Goal: Task Accomplishment & Management: Manage account settings

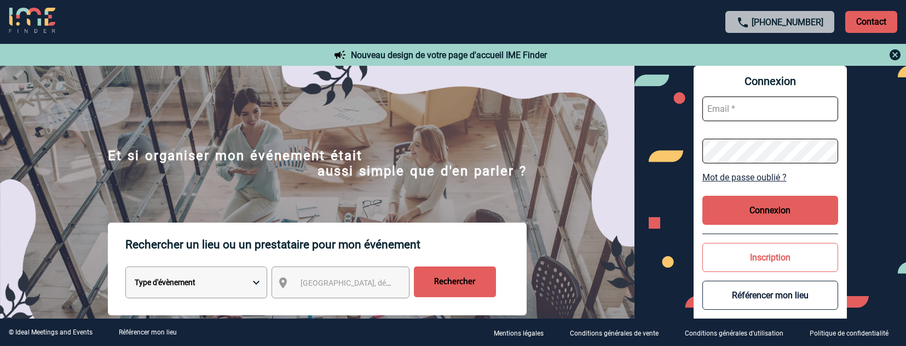
type input "afbonhomme@ime-groupe.com"
click at [748, 207] on button "Connexion" at bounding box center [771, 210] width 136 height 29
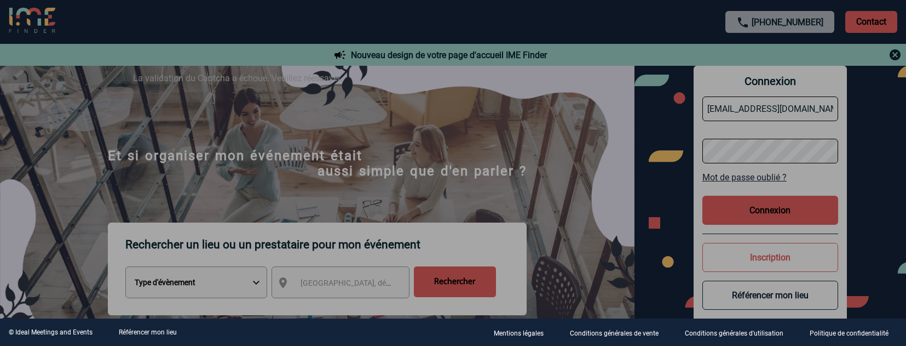
click at [748, 207] on div at bounding box center [453, 173] width 906 height 346
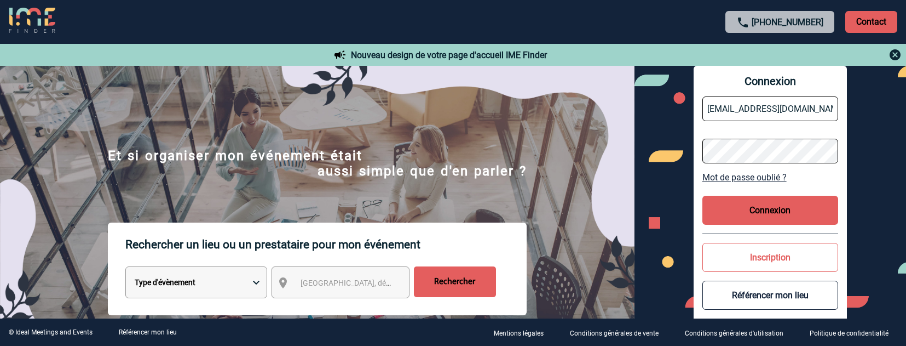
click at [744, 205] on button "Connexion" at bounding box center [771, 210] width 136 height 29
